Goal: Information Seeking & Learning: Learn about a topic

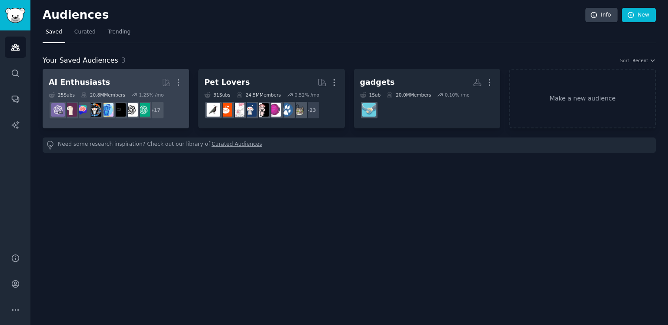
click at [113, 80] on h2 "AI Enthusiasts More" at bounding box center [116, 82] width 134 height 15
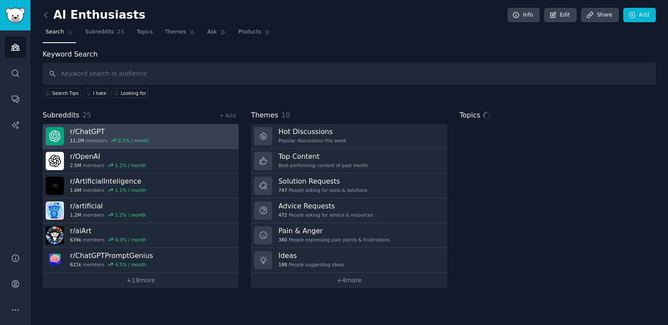
click at [82, 131] on h3 "r/ ChatGPT" at bounding box center [109, 131] width 79 height 9
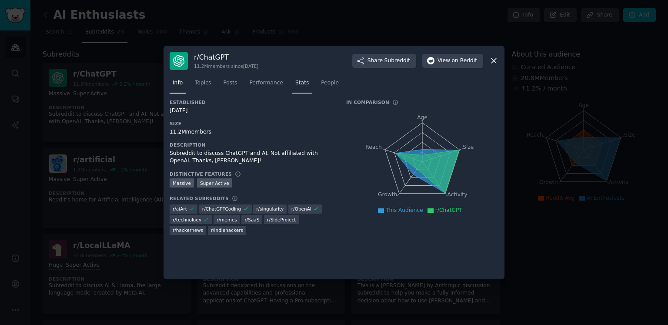
click at [298, 84] on span "Stats" at bounding box center [301, 83] width 13 height 8
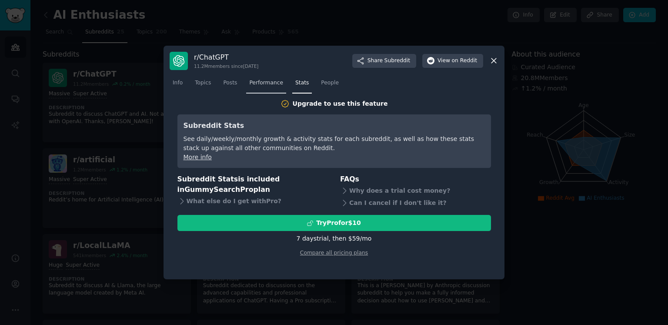
click at [274, 82] on span "Performance" at bounding box center [266, 83] width 34 height 8
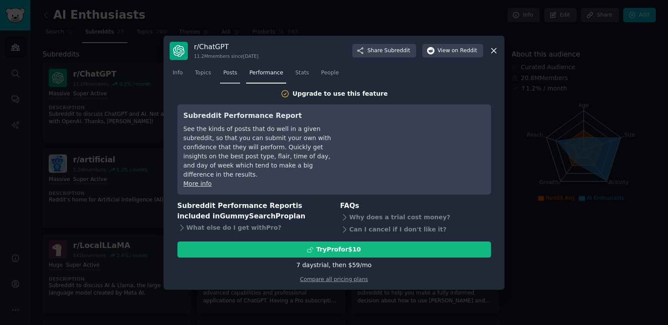
click at [236, 72] on span "Posts" at bounding box center [230, 73] width 14 height 8
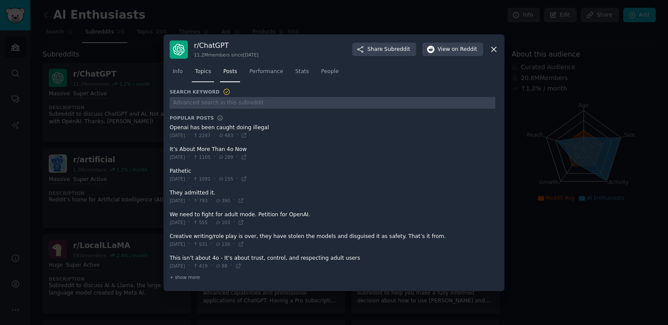
click at [210, 74] on span "Topics" at bounding box center [203, 72] width 16 height 8
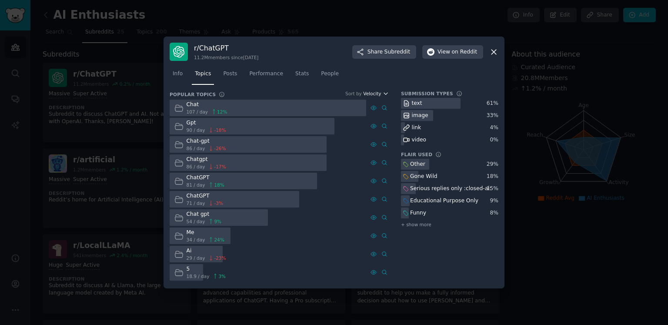
click at [382, 93] on button "Velocity" at bounding box center [376, 93] width 26 height 6
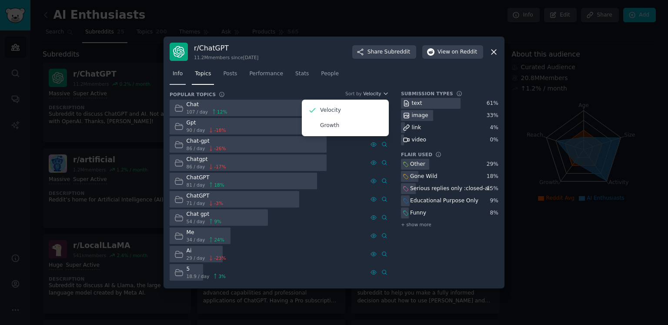
click at [180, 74] on span "Info" at bounding box center [178, 74] width 10 height 8
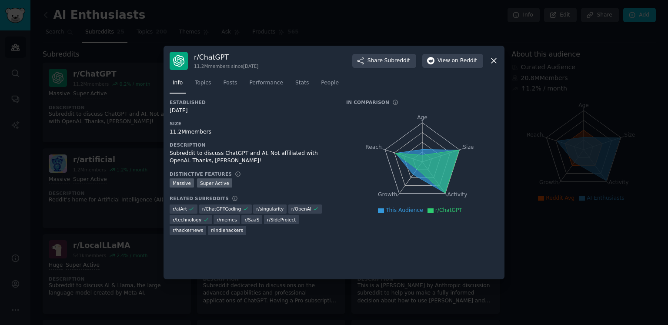
click at [496, 60] on icon at bounding box center [493, 60] width 9 height 9
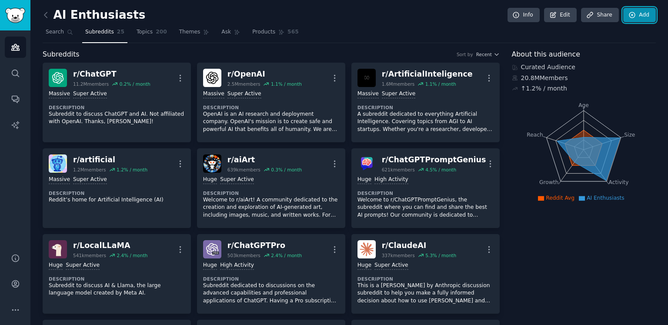
click at [632, 13] on icon at bounding box center [632, 15] width 6 height 6
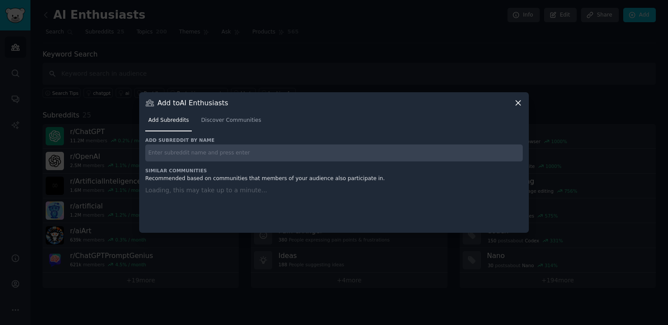
click at [181, 148] on input "text" at bounding box center [334, 152] width 378 height 17
paste input "robotics"
type input "robotics"
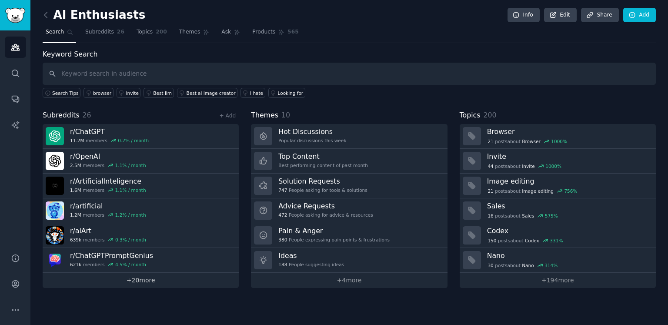
click at [162, 279] on link "+ 20 more" at bounding box center [141, 280] width 196 height 15
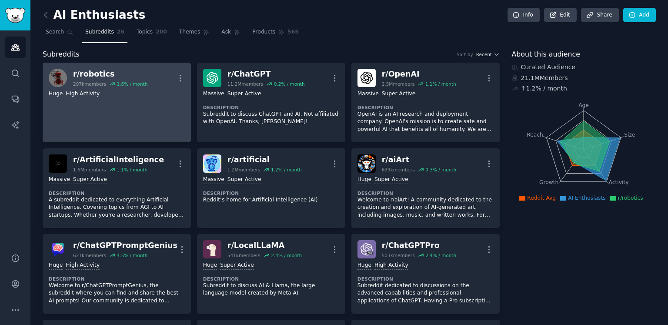
click at [128, 79] on h2 "r/ robotics 297k members 1.6 % / month" at bounding box center [110, 78] width 74 height 18
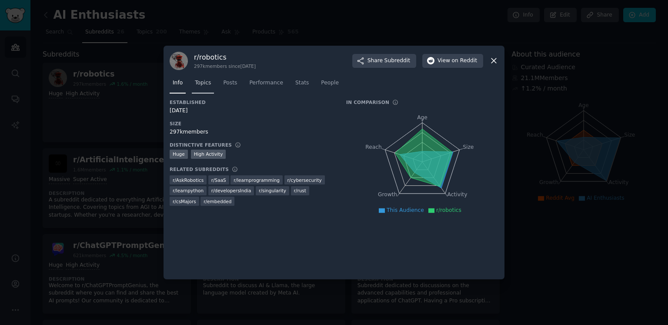
click at [207, 85] on span "Topics" at bounding box center [203, 83] width 16 height 8
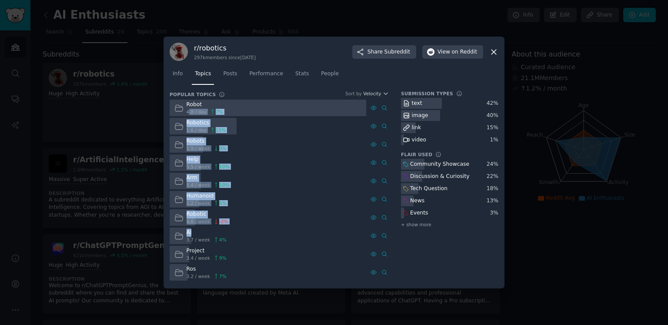
drag, startPoint x: 188, startPoint y: 110, endPoint x: 202, endPoint y: 231, distance: 122.1
click at [202, 231] on div "Robot 4.8 / day 7 % Robotics 1.6 / day 15 % Robots 5.9 / week 0 % Help 5.5 / we…" at bounding box center [279, 190] width 219 height 181
click at [280, 225] on div "Robotic 4.6 / week -2 %" at bounding box center [268, 217] width 197 height 17
drag, startPoint x: 192, startPoint y: 277, endPoint x: 183, endPoint y: 110, distance: 167.7
click at [183, 110] on div "Robot 4.8 / day 7 % Robotics 1.6 / day 15 % Robots 5.9 / week 0 % Help 5.5 / we…" at bounding box center [279, 190] width 219 height 181
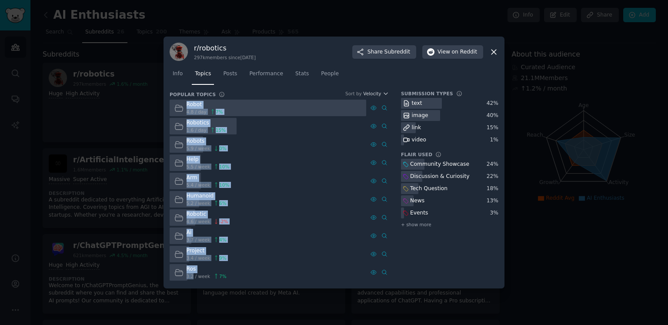
click at [231, 152] on div "Robots 5.9 / week 0 %" at bounding box center [268, 144] width 197 height 17
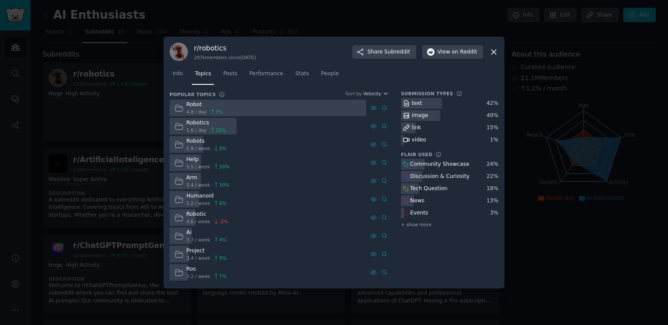
drag, startPoint x: 193, startPoint y: 108, endPoint x: 185, endPoint y: 110, distance: 8.0
click at [185, 110] on div "Robot 4.8 / day 7 %" at bounding box center [199, 108] width 58 height 17
drag, startPoint x: 192, startPoint y: 131, endPoint x: 184, endPoint y: 131, distance: 7.8
click at [184, 131] on div "Robotics 1.6 / day 15 %" at bounding box center [200, 126] width 61 height 17
drag, startPoint x: 193, startPoint y: 148, endPoint x: 185, endPoint y: 149, distance: 7.4
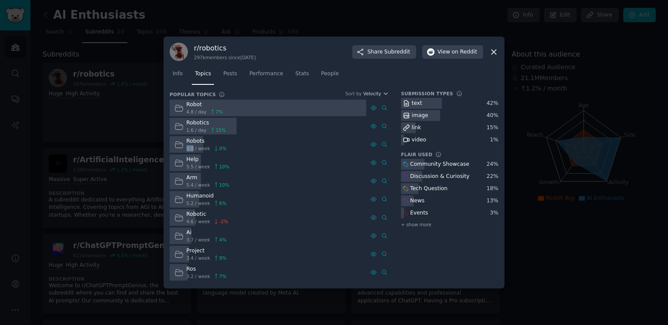
click at [185, 149] on div "Robots 5.9 / week 0 %" at bounding box center [200, 144] width 61 height 17
drag, startPoint x: 193, startPoint y: 167, endPoint x: 183, endPoint y: 167, distance: 10.0
click at [183, 167] on div "Help 5.5 / week 10 %" at bounding box center [202, 162] width 64 height 17
click at [196, 168] on span "5.5 / week" at bounding box center [199, 167] width 24 height 6
drag, startPoint x: 192, startPoint y: 186, endPoint x: 184, endPoint y: 185, distance: 7.8
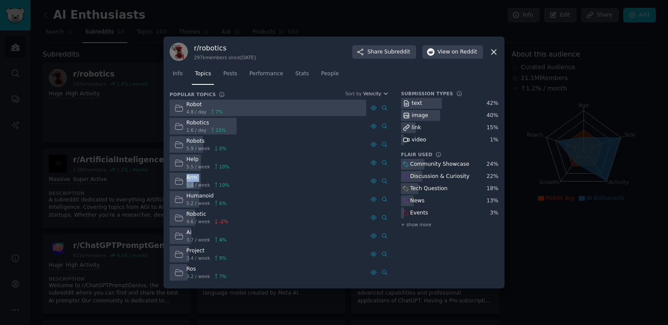
click at [184, 185] on div "Arm 5.4 / week 10 %" at bounding box center [202, 181] width 64 height 17
click at [194, 186] on span "5.4 / week" at bounding box center [199, 185] width 24 height 6
drag, startPoint x: 192, startPoint y: 184, endPoint x: 186, endPoint y: 184, distance: 6.1
click at [187, 184] on span "5.4 / week" at bounding box center [199, 185] width 24 height 6
click at [215, 183] on icon at bounding box center [216, 185] width 2 height 5
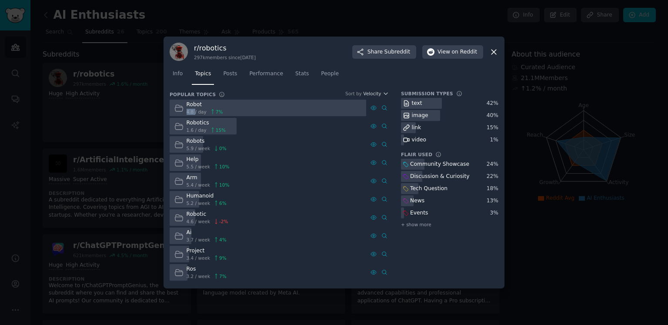
drag, startPoint x: 194, startPoint y: 112, endPoint x: 186, endPoint y: 110, distance: 8.1
click at [187, 110] on span "4.8 / day" at bounding box center [197, 112] width 20 height 6
click at [190, 126] on div "Robotics" at bounding box center [207, 123] width 40 height 8
drag, startPoint x: 194, startPoint y: 130, endPoint x: 187, endPoint y: 110, distance: 20.8
click at [187, 110] on div "Robot 4.8 / day 7 % Robotics 1.6 / day 15 % Robots 5.9 / week 0 % Help 5.5 / we…" at bounding box center [279, 190] width 219 height 181
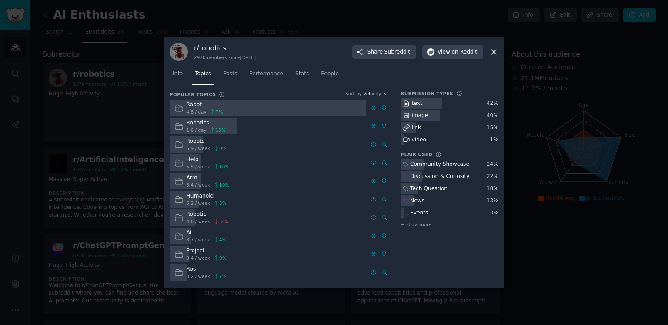
click at [204, 134] on div "Robotics 1.6 / day 15 %" at bounding box center [200, 126] width 61 height 17
drag, startPoint x: 198, startPoint y: 129, endPoint x: 185, endPoint y: 104, distance: 28.0
click at [185, 104] on div "Robot 4.8 / day 7 % Robotics 1.6 / day 15 % Robots 5.9 / week 0 % Help 5.5 / we…" at bounding box center [279, 190] width 219 height 181
click at [199, 120] on div "Robotics" at bounding box center [207, 123] width 40 height 8
drag, startPoint x: 191, startPoint y: 134, endPoint x: 186, endPoint y: 112, distance: 23.3
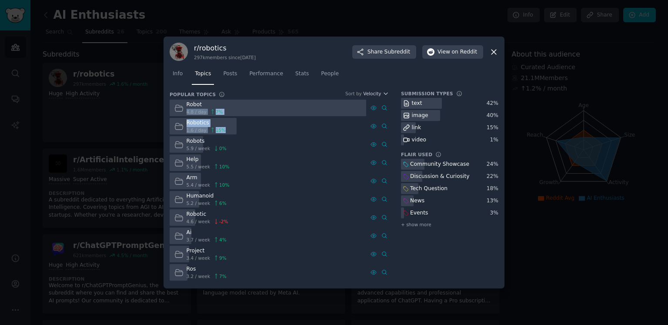
click at [186, 112] on div "Robot 4.8 / day 7 % Robotics 1.6 / day 15 % Robots 5.9 / week 0 % Help 5.5 / we…" at bounding box center [279, 190] width 219 height 181
click at [200, 131] on span "1.6 / day" at bounding box center [197, 130] width 20 height 6
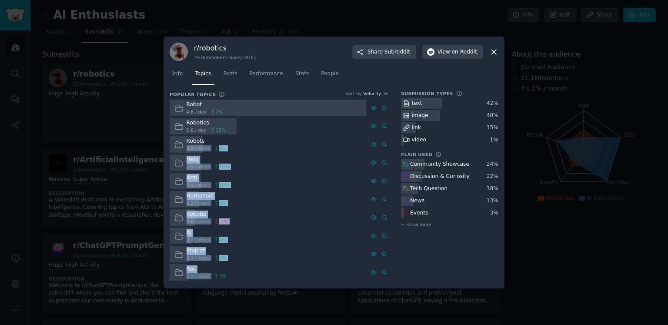
drag, startPoint x: 186, startPoint y: 146, endPoint x: 217, endPoint y: 275, distance: 133.4
click at [217, 275] on div "Robot 4.8 / day 7 % Robotics 1.6 / day 15 % Robots 5.9 / week 0 % Help 5.5 / we…" at bounding box center [279, 190] width 219 height 181
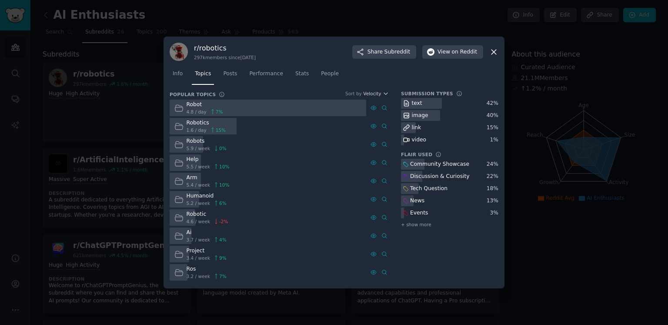
click at [222, 112] on div "Robot 4.8 / day 7 %" at bounding box center [199, 108] width 58 height 17
click at [216, 130] on span "15 %" at bounding box center [221, 130] width 10 height 6
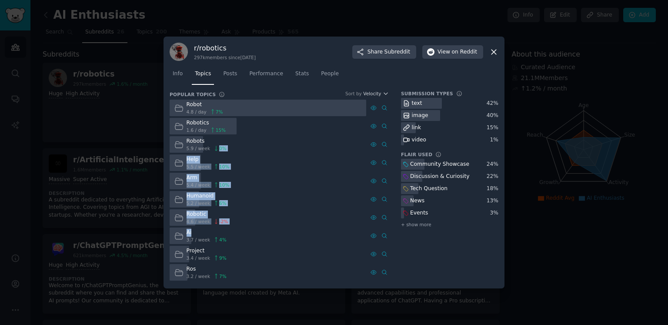
drag, startPoint x: 213, startPoint y: 147, endPoint x: 232, endPoint y: 172, distance: 31.7
click at [214, 228] on div "Robot 4.8 / day 7 % Robotics 1.6 / day 15 % Robots 5.9 / week 0 % Help 5.5 / we…" at bounding box center [279, 190] width 219 height 181
click at [243, 156] on div "Help 5.5 / week 10 %" at bounding box center [268, 162] width 197 height 17
drag, startPoint x: 186, startPoint y: 140, endPoint x: 206, endPoint y: 204, distance: 67.4
click at [206, 204] on div "Robot 4.8 / day 7 % Robotics 1.6 / day 15 % Robots 5.9 / week 0 % Help 5.5 / we…" at bounding box center [279, 190] width 219 height 181
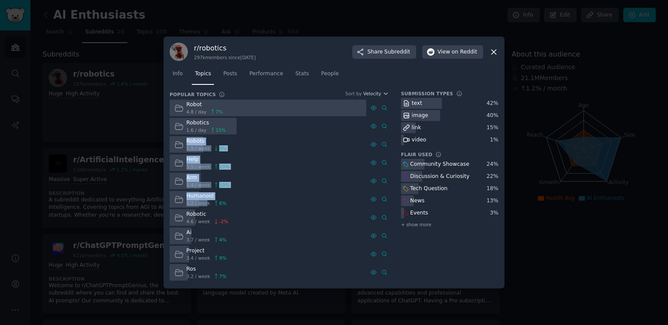
click at [244, 195] on div "Humanoid 5.2 / week 6 %" at bounding box center [268, 199] width 197 height 17
click at [555, 74] on div at bounding box center [334, 162] width 668 height 325
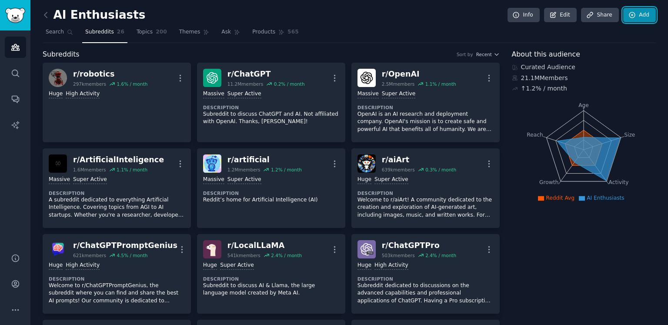
click at [631, 14] on icon at bounding box center [633, 15] width 8 height 8
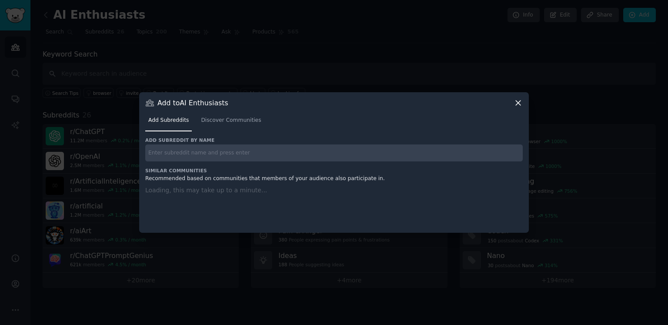
click at [237, 147] on input "text" at bounding box center [334, 152] width 378 height 17
paste input "r/amioverreacting"
type input "r/amioverreacting"
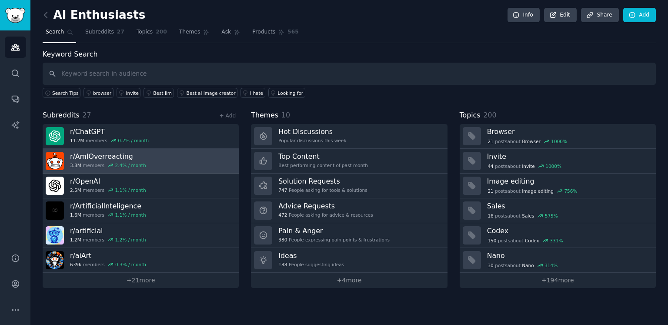
click at [116, 155] on h3 "r/ AmIOverreacting" at bounding box center [108, 156] width 76 height 9
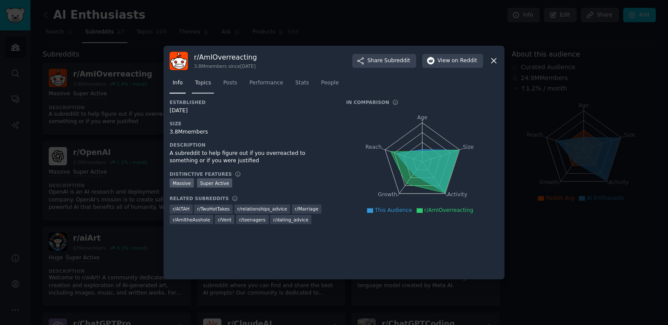
click at [207, 79] on span "Topics" at bounding box center [203, 83] width 16 height 8
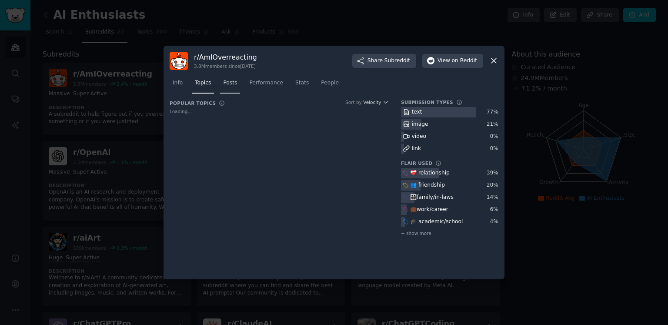
click at [231, 86] on span "Posts" at bounding box center [230, 83] width 14 height 8
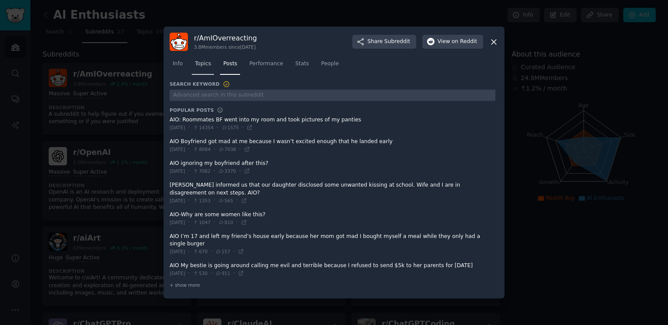
click at [201, 67] on span "Topics" at bounding box center [203, 64] width 16 height 8
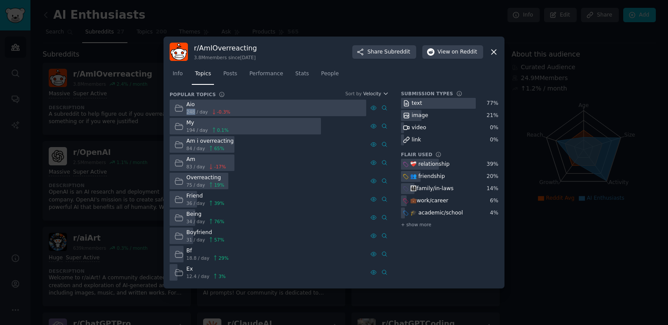
drag, startPoint x: 194, startPoint y: 110, endPoint x: 186, endPoint y: 110, distance: 7.4
click at [187, 110] on span "248 / day" at bounding box center [198, 112] width 22 height 6
click at [267, 137] on div "Am i overreacting 84 / day 65 %" at bounding box center [268, 144] width 197 height 17
drag, startPoint x: 190, startPoint y: 271, endPoint x: 183, endPoint y: 271, distance: 6.6
click at [183, 271] on div "Ex 12.4 / day 3 %" at bounding box center [200, 272] width 61 height 17
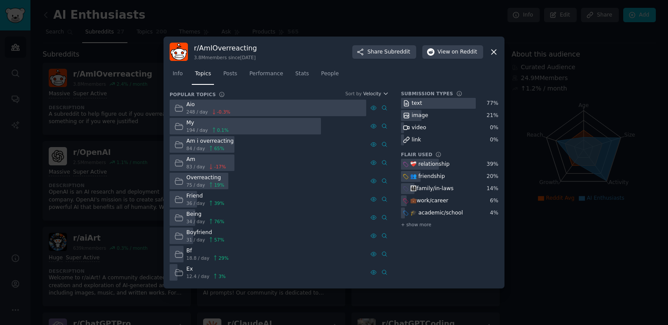
click at [210, 261] on div "Bf 18.8 / day 29 %" at bounding box center [202, 254] width 64 height 17
click at [571, 110] on div at bounding box center [334, 162] width 668 height 325
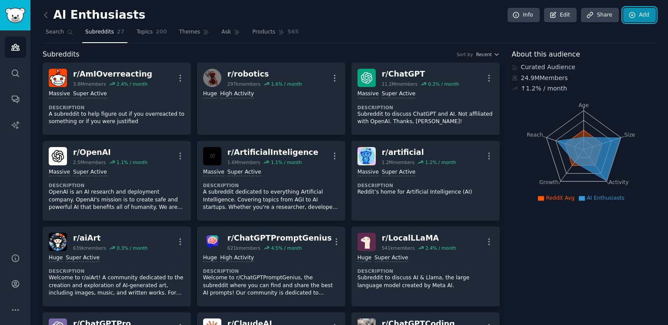
click at [644, 9] on link "Add" at bounding box center [639, 15] width 33 height 15
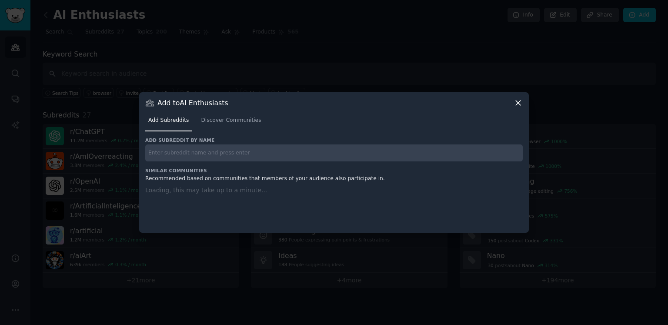
click at [191, 149] on input "text" at bounding box center [334, 152] width 378 height 17
paste input "[URL][DOMAIN_NAME]"
click at [258, 154] on input "[URL][DOMAIN_NAME]" at bounding box center [334, 152] width 378 height 17
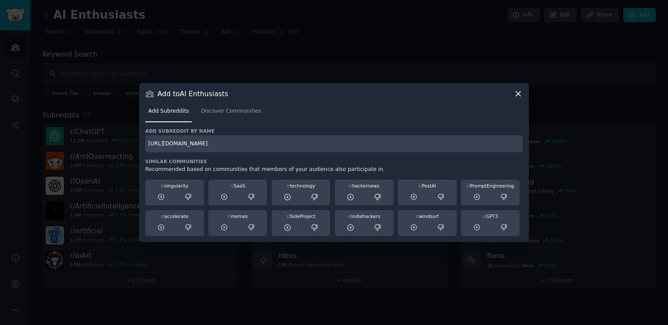
drag, startPoint x: 211, startPoint y: 142, endPoint x: 70, endPoint y: 142, distance: 140.9
click at [70, 142] on div "​ Add to AI Enthusiasts Add Subreddits Discover Communities Add subreddit by na…" at bounding box center [334, 162] width 662 height 325
click at [221, 148] on input "r/OldSkaters/" at bounding box center [334, 143] width 378 height 17
type input "r/OldSkaters"
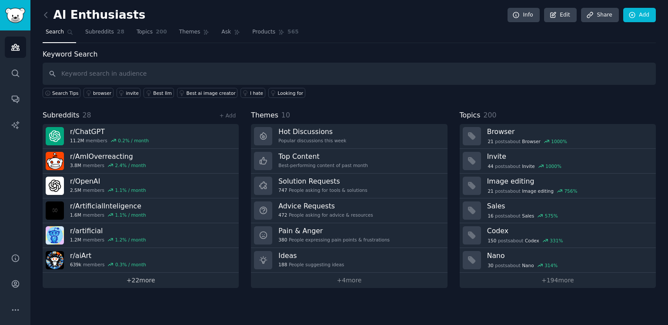
click at [162, 278] on link "+ 22 more" at bounding box center [141, 280] width 196 height 15
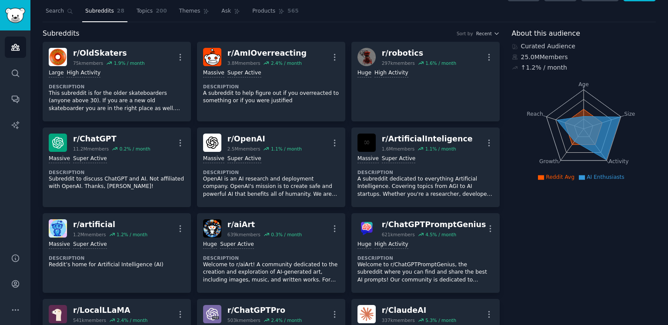
scroll to position [19, 0]
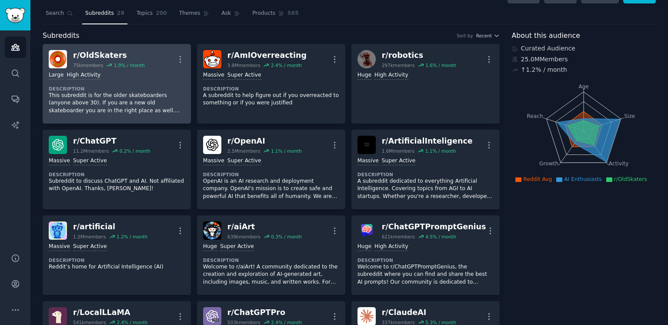
click at [118, 53] on div "r/ OldSkaters" at bounding box center [109, 55] width 72 height 11
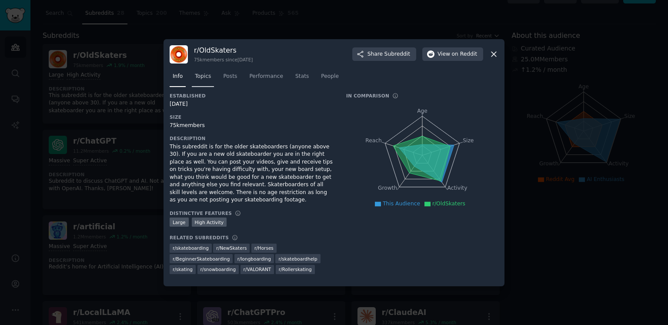
click at [204, 77] on span "Topics" at bounding box center [203, 77] width 16 height 8
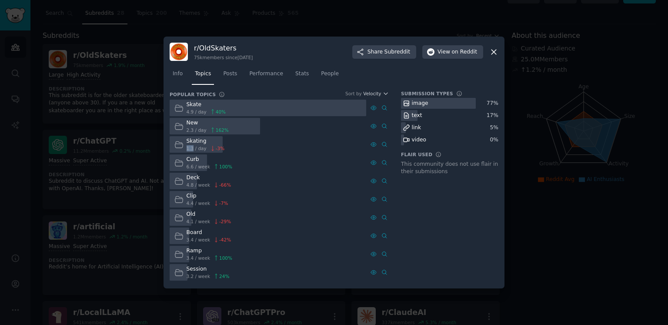
drag, startPoint x: 193, startPoint y: 148, endPoint x: 187, endPoint y: 145, distance: 7.4
click at [187, 145] on span "1.3 / day" at bounding box center [197, 148] width 20 height 6
drag, startPoint x: 193, startPoint y: 110, endPoint x: 185, endPoint y: 110, distance: 7.8
click at [185, 110] on div "Skate 4.9 / day 40 %" at bounding box center [200, 108] width 61 height 17
drag, startPoint x: 194, startPoint y: 127, endPoint x: 178, endPoint y: 129, distance: 16.6
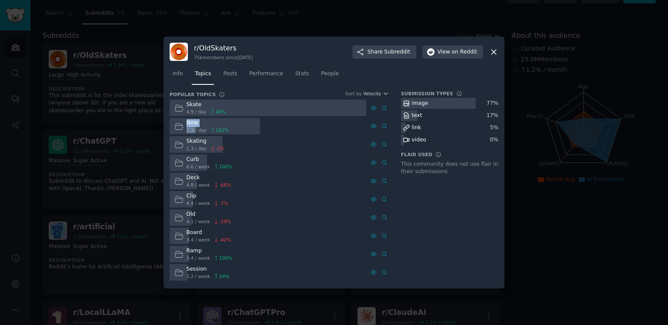
click at [178, 129] on div "New 2.3 / day 162 %" at bounding box center [202, 126] width 64 height 17
drag, startPoint x: 194, startPoint y: 147, endPoint x: 183, endPoint y: 147, distance: 11.3
click at [183, 147] on div "Skating 1.3 / day -3 %" at bounding box center [200, 144] width 60 height 17
click at [190, 162] on div "Curb" at bounding box center [210, 160] width 46 height 8
click at [191, 179] on div "Deck" at bounding box center [209, 178] width 45 height 8
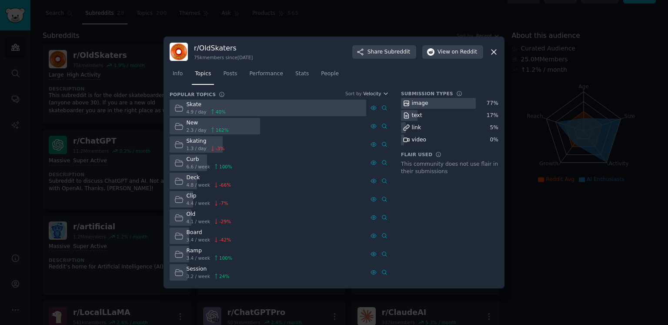
click at [191, 193] on div "Clip" at bounding box center [208, 196] width 42 height 8
click at [191, 216] on div "Old" at bounding box center [209, 215] width 45 height 8
click at [192, 232] on div "Board" at bounding box center [209, 233] width 45 height 8
click at [191, 251] on div "Ramp" at bounding box center [210, 251] width 46 height 8
click at [191, 270] on div "Session" at bounding box center [208, 269] width 43 height 8
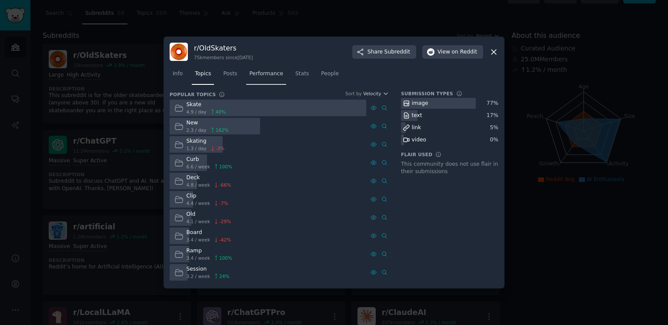
click at [268, 76] on span "Performance" at bounding box center [266, 74] width 34 height 8
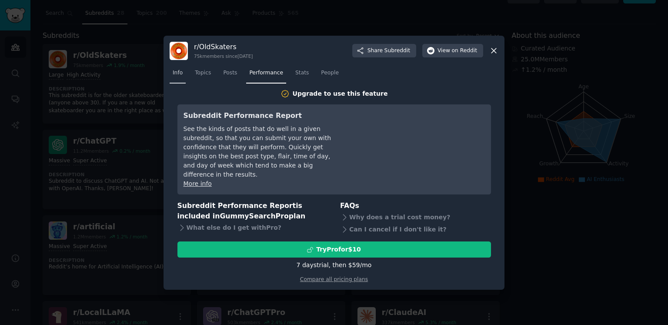
click at [176, 76] on span "Info" at bounding box center [178, 73] width 10 height 8
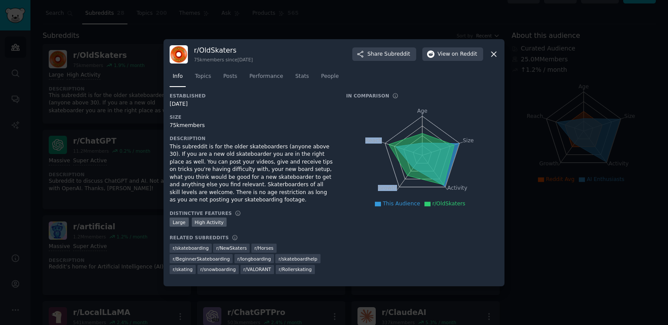
drag, startPoint x: 486, startPoint y: 212, endPoint x: 386, endPoint y: 108, distance: 144.3
click at [386, 108] on div "In Comparison Age Size Activity Growth Reach This Audience r/OldSkaters" at bounding box center [422, 186] width 152 height 187
click at [373, 85] on nav "Info Topics Posts Performance Stats People" at bounding box center [334, 79] width 329 height 18
click at [540, 187] on div at bounding box center [334, 162] width 668 height 325
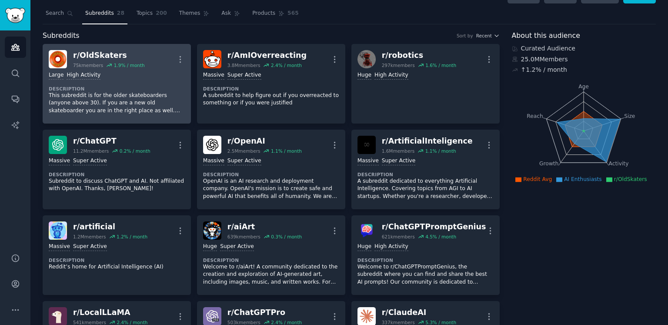
click at [130, 71] on div "Large High Activity" at bounding box center [117, 75] width 136 height 8
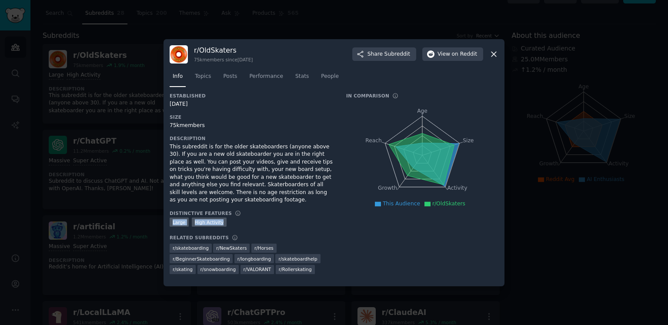
drag, startPoint x: 167, startPoint y: 222, endPoint x: 230, endPoint y: 221, distance: 62.2
click at [230, 221] on div "r/ OldSkaters 75k members since [DATE] Share Subreddit View on Reddit Info Topi…" at bounding box center [334, 162] width 341 height 247
copy div "Large High Activity"
click at [242, 221] on div "10,000 - 100,000 members Large High Activity" at bounding box center [252, 222] width 164 height 11
drag, startPoint x: 193, startPoint y: 58, endPoint x: 202, endPoint y: 60, distance: 9.2
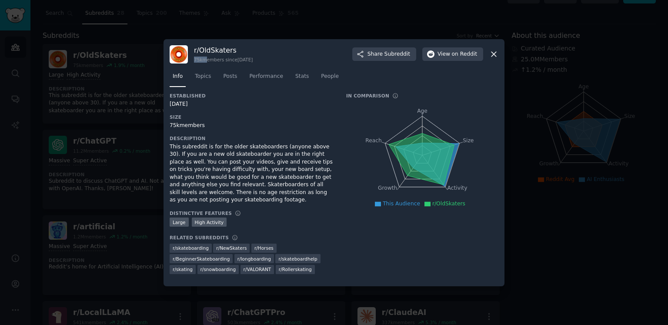
click at [202, 60] on div "r/ OldSkaters 75k members since [DATE] Share Subreddit View on Reddit" at bounding box center [334, 54] width 329 height 18
click at [492, 53] on icon at bounding box center [493, 54] width 9 height 9
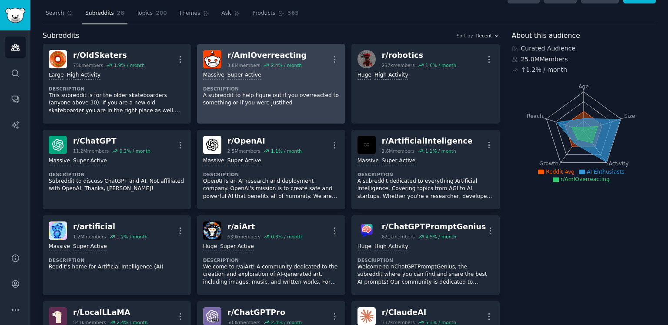
click at [291, 72] on div ">= 95th percentile for submissions / day Massive Super Active" at bounding box center [271, 75] width 136 height 8
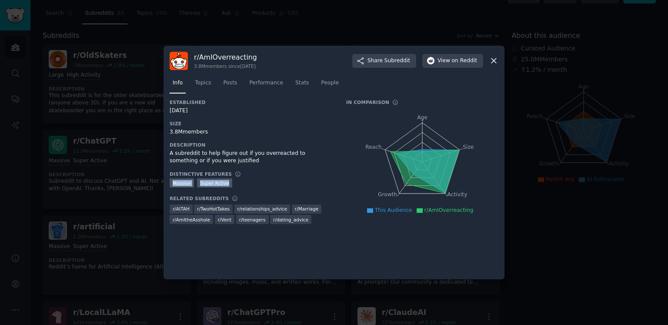
drag, startPoint x: 225, startPoint y: 183, endPoint x: 167, endPoint y: 180, distance: 58.4
click at [167, 180] on div "r/ AmIOverreacting 3.8M members since [DATE] Share Subreddit View on Reddit Inf…" at bounding box center [334, 163] width 341 height 234
copy div "Massive Super Active"
click at [262, 82] on span "Performance" at bounding box center [266, 83] width 34 height 8
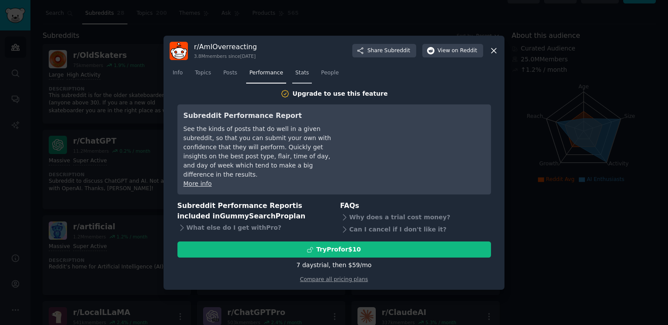
click at [304, 70] on span "Stats" at bounding box center [301, 73] width 13 height 8
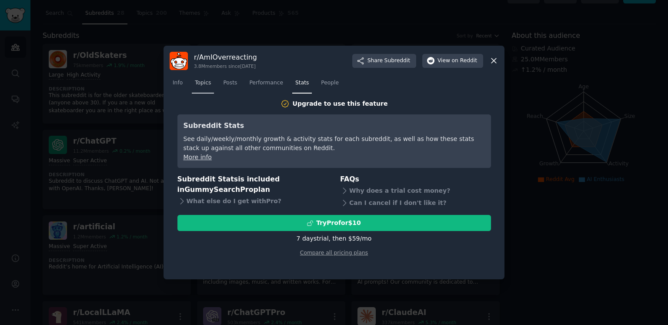
click at [203, 82] on span "Topics" at bounding box center [203, 83] width 16 height 8
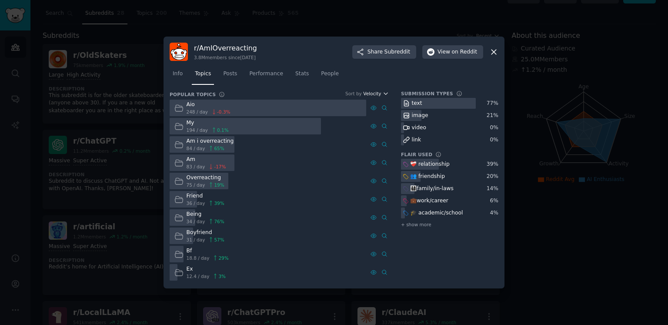
click at [378, 91] on span "Velocity" at bounding box center [372, 93] width 18 height 6
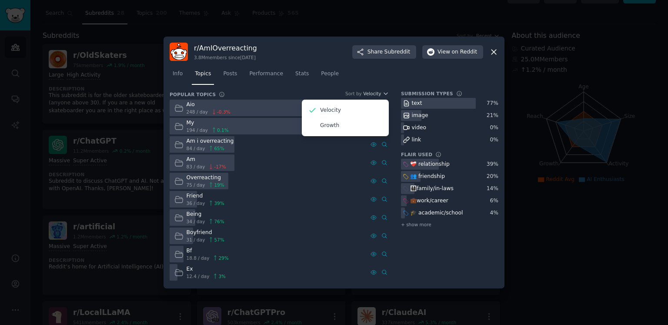
click at [463, 80] on nav "Info Topics Posts Performance Stats People" at bounding box center [334, 76] width 329 height 18
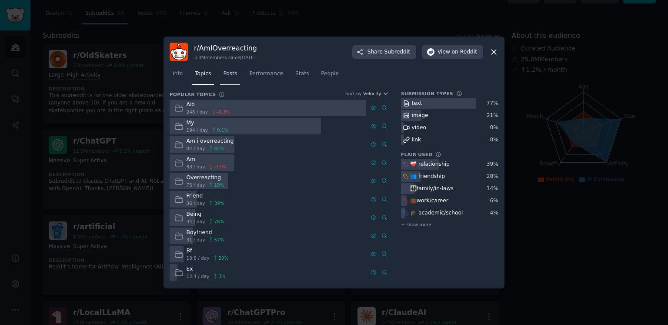
click at [224, 72] on span "Posts" at bounding box center [230, 74] width 14 height 8
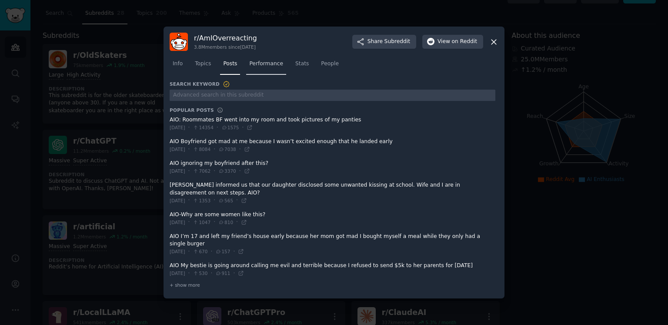
click at [275, 67] on span "Performance" at bounding box center [266, 64] width 34 height 8
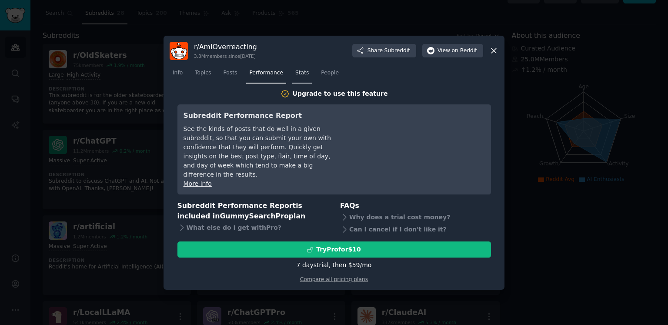
click at [307, 75] on link "Stats" at bounding box center [302, 75] width 20 height 18
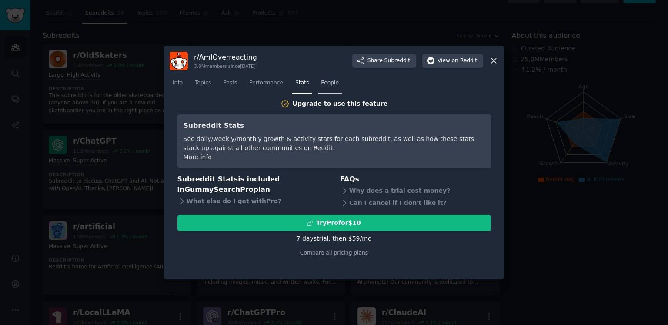
click at [321, 84] on span "People" at bounding box center [330, 83] width 18 height 8
click at [304, 87] on link "Stats" at bounding box center [302, 85] width 20 height 18
click at [280, 82] on span "Performance" at bounding box center [266, 83] width 34 height 8
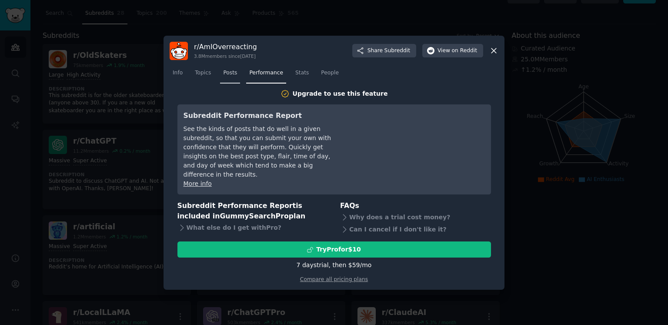
click at [231, 76] on span "Posts" at bounding box center [230, 73] width 14 height 8
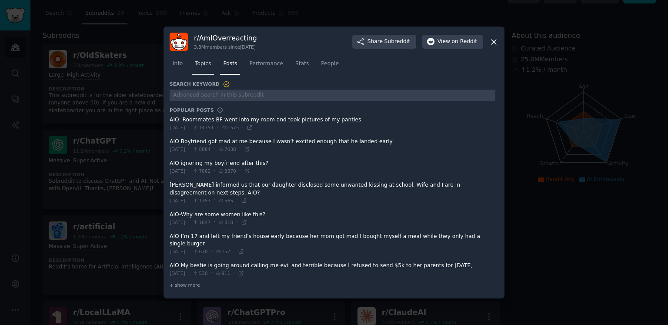
click at [204, 67] on span "Topics" at bounding box center [203, 64] width 16 height 8
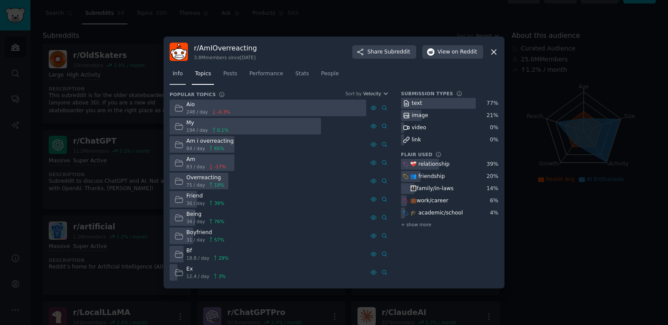
click at [183, 70] on link "Info" at bounding box center [178, 76] width 16 height 18
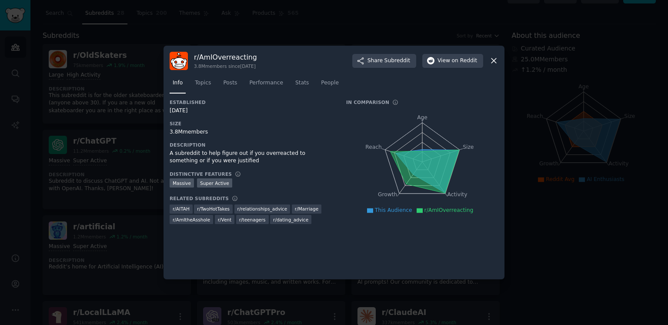
click at [492, 63] on icon at bounding box center [493, 60] width 9 height 9
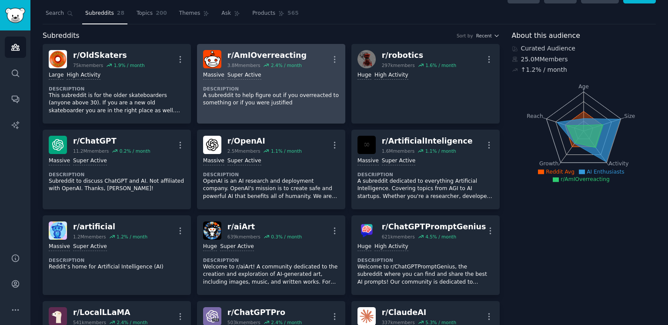
click at [303, 65] on div "r/ AmIOverreacting 3.8M members 2.4 % / month More" at bounding box center [271, 59] width 136 height 18
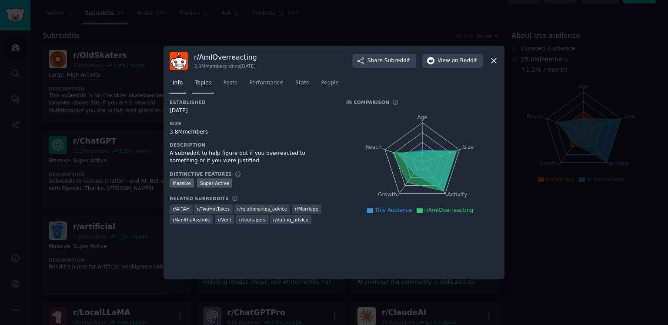
click at [206, 87] on link "Topics" at bounding box center [203, 85] width 22 height 18
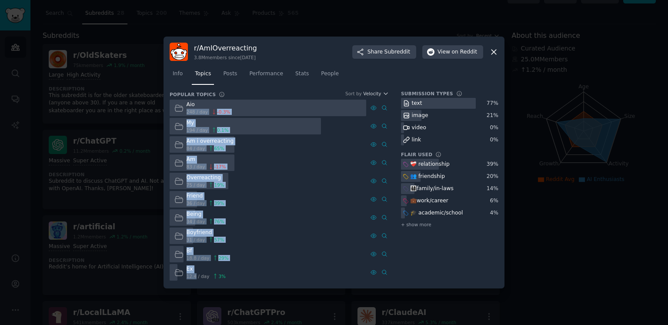
drag, startPoint x: 196, startPoint y: 277, endPoint x: 186, endPoint y: 112, distance: 165.6
click at [186, 112] on div "Aio 248 / day -0.3 % My 194 / day 0.1 % Am i overreacting 84 / day 65 % Am 83 /…" at bounding box center [279, 190] width 219 height 181
click at [211, 120] on div "My" at bounding box center [208, 123] width 42 height 8
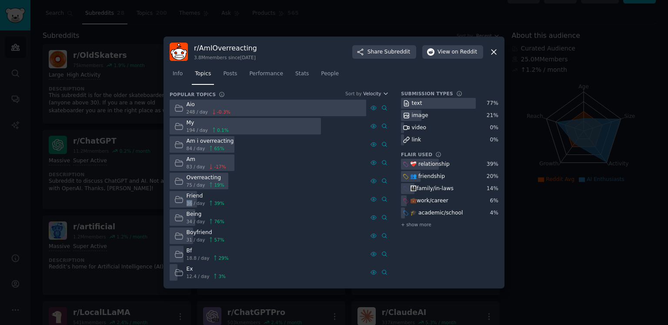
drag, startPoint x: 191, startPoint y: 204, endPoint x: 186, endPoint y: 203, distance: 4.4
click at [187, 203] on span "36 / day" at bounding box center [196, 203] width 19 height 6
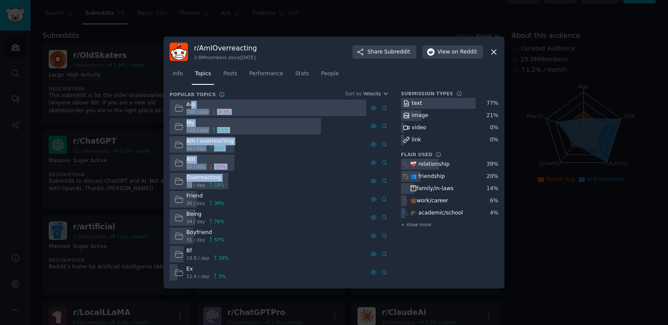
drag, startPoint x: 192, startPoint y: 187, endPoint x: 191, endPoint y: 102, distance: 84.4
click at [191, 102] on div "Aio 248 / day -0.3 % My 194 / day 0.1 % Am i overreacting 84 / day 65 % Am 83 /…" at bounding box center [279, 190] width 219 height 181
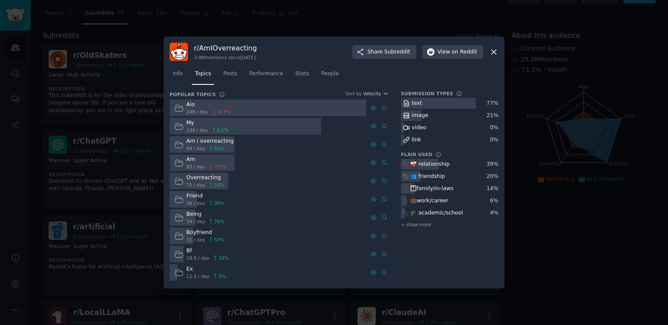
click at [346, 106] on div at bounding box center [268, 108] width 197 height 17
click at [495, 48] on icon at bounding box center [493, 51] width 9 height 9
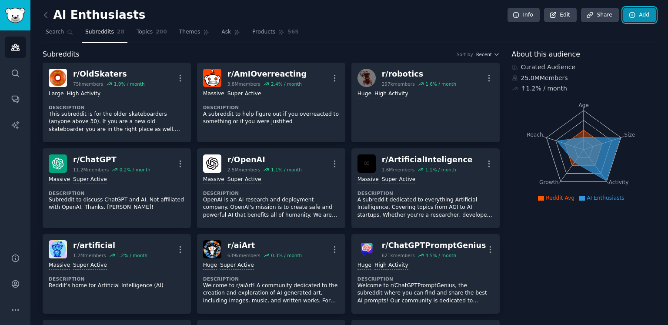
click at [642, 19] on link "Add" at bounding box center [639, 15] width 33 height 15
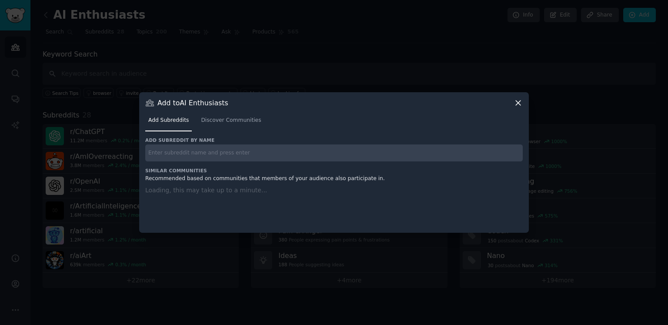
click at [211, 147] on input "text" at bounding box center [334, 152] width 378 height 17
paste input "r/aww"
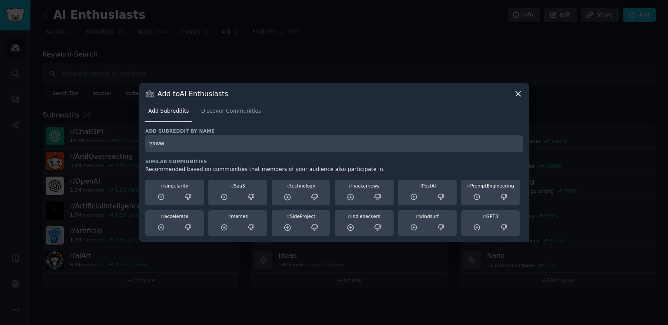
type input "r/aww"
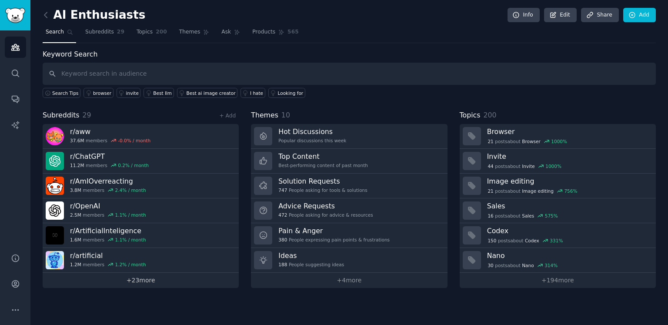
click at [132, 278] on link "+ 23 more" at bounding box center [141, 280] width 196 height 15
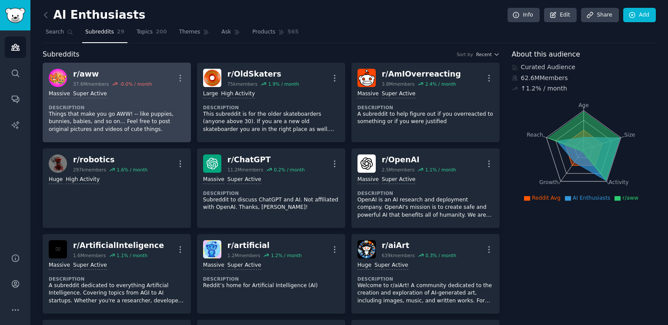
click at [87, 71] on div "r/ aww" at bounding box center [112, 74] width 79 height 11
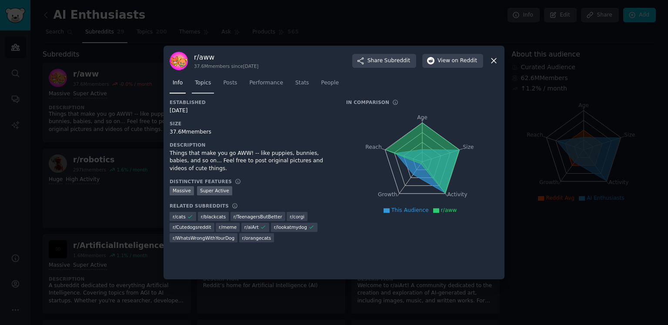
click at [208, 82] on span "Topics" at bounding box center [203, 83] width 16 height 8
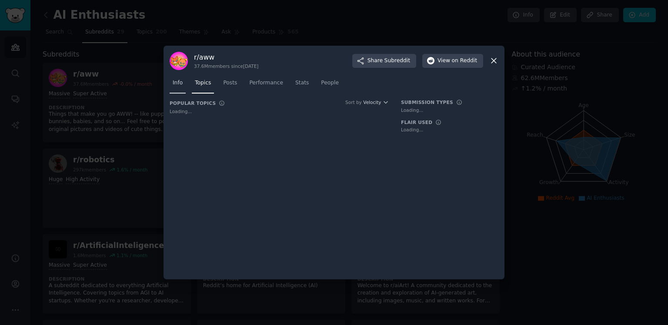
click at [181, 82] on span "Info" at bounding box center [178, 83] width 10 height 8
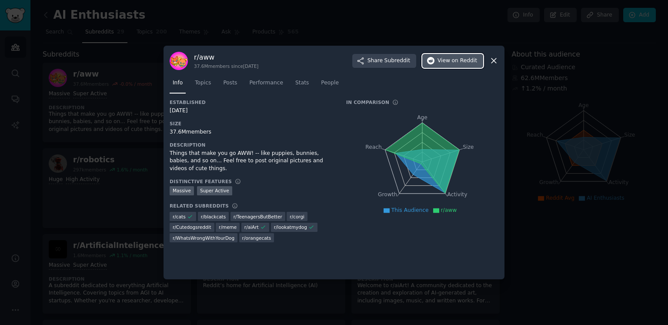
click at [461, 63] on span "on Reddit" at bounding box center [464, 61] width 25 height 8
click at [209, 84] on span "Topics" at bounding box center [203, 83] width 16 height 8
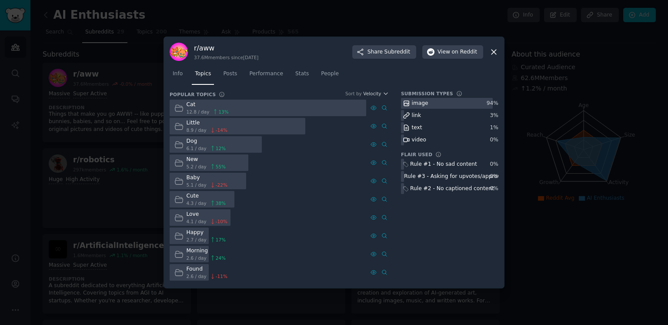
click at [187, 70] on nav "Info Topics Posts Performance Stats People" at bounding box center [334, 76] width 329 height 18
click at [181, 70] on span "Info" at bounding box center [178, 74] width 10 height 8
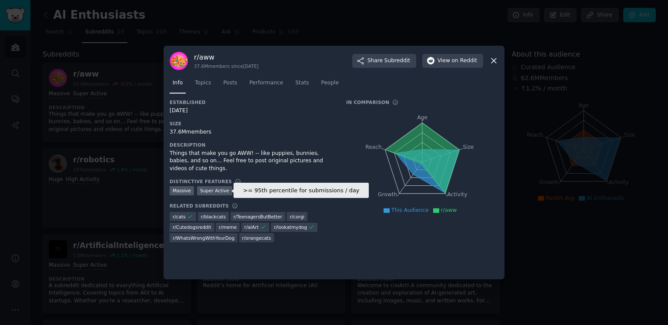
click at [228, 193] on div ">= 95th percentile for submissions / day Massive Super Active" at bounding box center [252, 191] width 164 height 11
click at [209, 81] on span "Topics" at bounding box center [203, 83] width 16 height 8
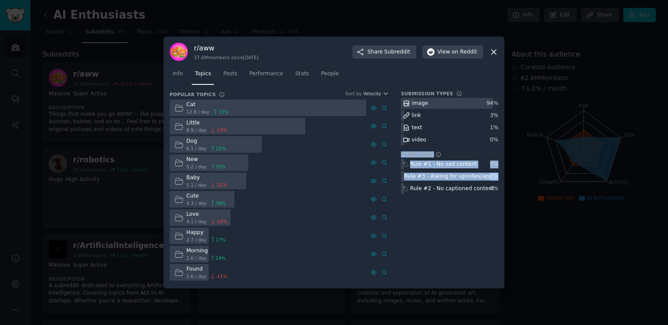
drag, startPoint x: 402, startPoint y: 154, endPoint x: 470, endPoint y: 204, distance: 84.6
click at [470, 204] on div "Submission Types image 94 % link 3 % text 1 % video 0 % Flair Used Rule #1 - No…" at bounding box center [449, 186] width 97 height 192
click at [465, 216] on div "Submission Types image 94 % link 3 % text 1 % video 0 % Flair Used Rule #1 - No…" at bounding box center [449, 186] width 97 height 192
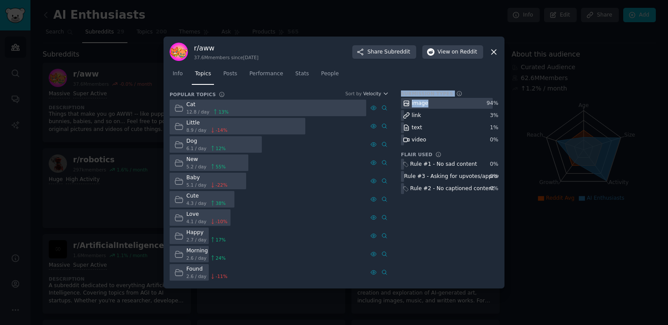
drag, startPoint x: 428, startPoint y: 104, endPoint x: 398, endPoint y: 92, distance: 32.8
click at [398, 92] on div "Popular Topics Sort by Velocity Cat 12.8 / day 13 % Little 8.9 / day -14 % Dog …" at bounding box center [334, 186] width 329 height 192
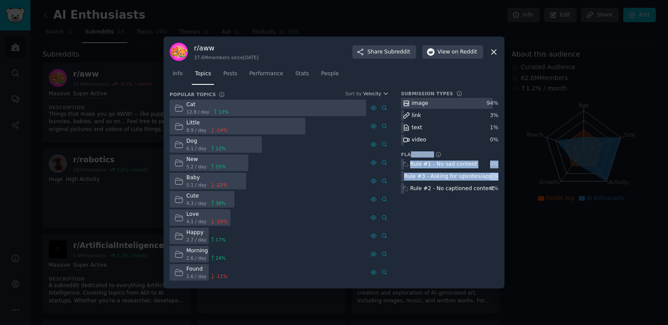
drag, startPoint x: 406, startPoint y: 151, endPoint x: 448, endPoint y: 202, distance: 66.2
click at [448, 200] on div "Submission Types image 94 % link 3 % text 1 % video 0 % Flair Used Rule #1 - No…" at bounding box center [449, 186] width 97 height 192
click at [455, 215] on div "Submission Types image 94 % link 3 % text 1 % video 0 % Flair Used Rule #1 - No…" at bounding box center [449, 186] width 97 height 192
click at [180, 77] on span "Info" at bounding box center [178, 74] width 10 height 8
